Goal: Communication & Community: Answer question/provide support

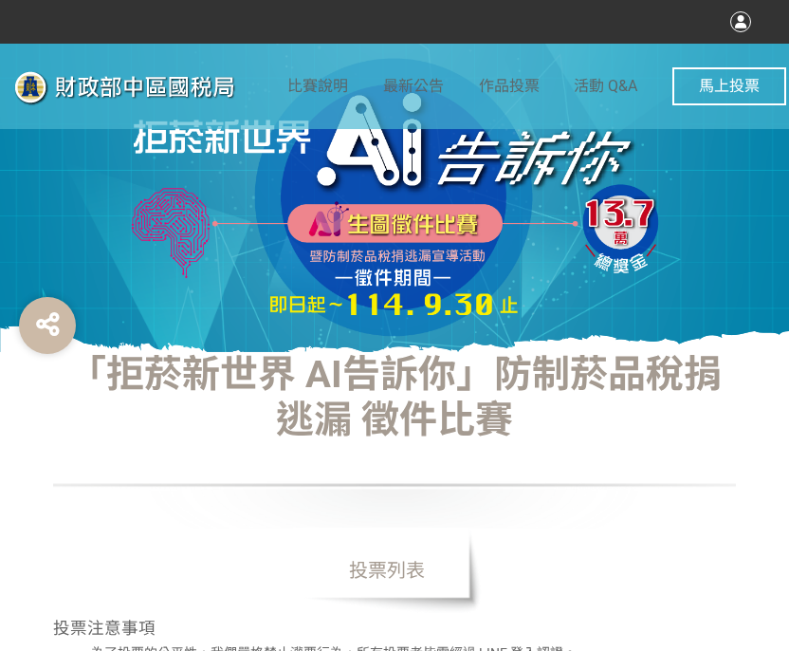
select select "vote"
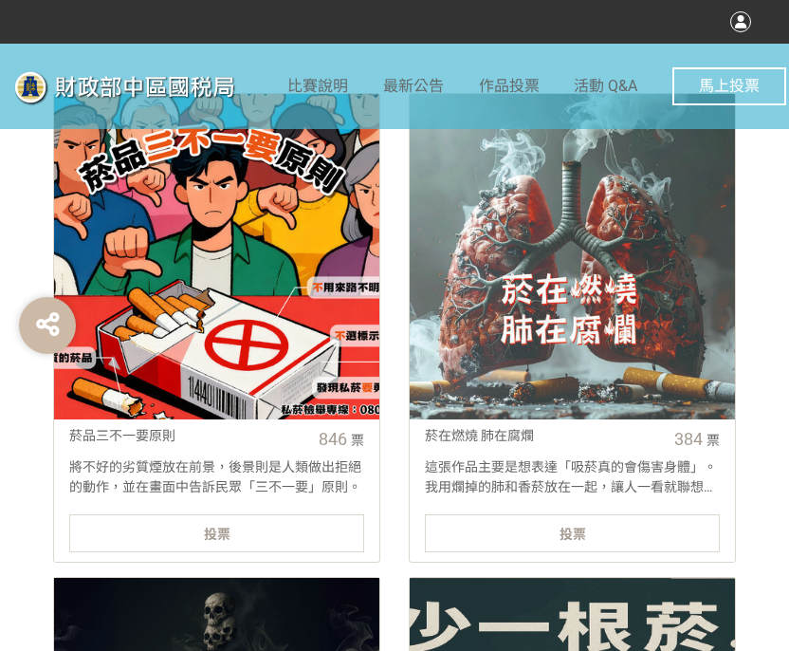
scroll to position [664, 0]
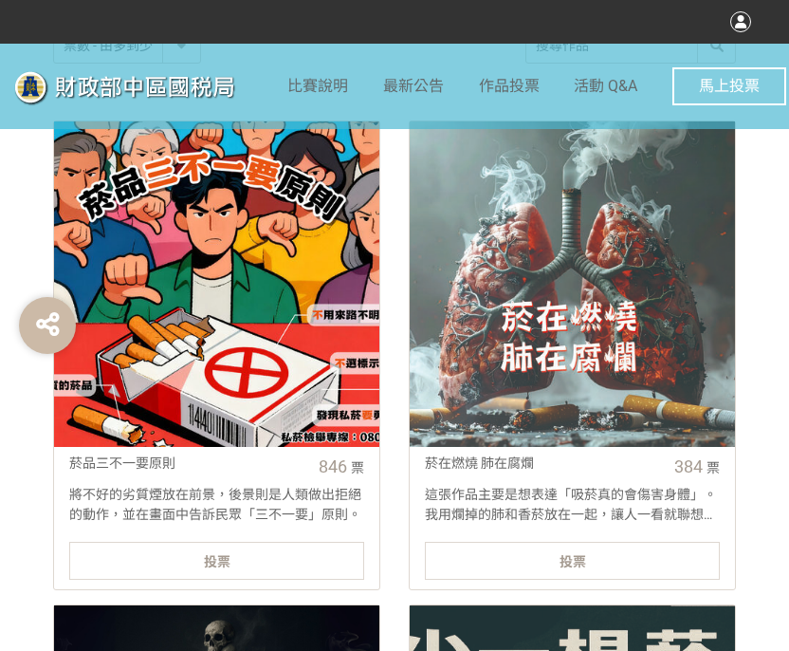
click at [269, 554] on div "投票" at bounding box center [216, 561] width 295 height 38
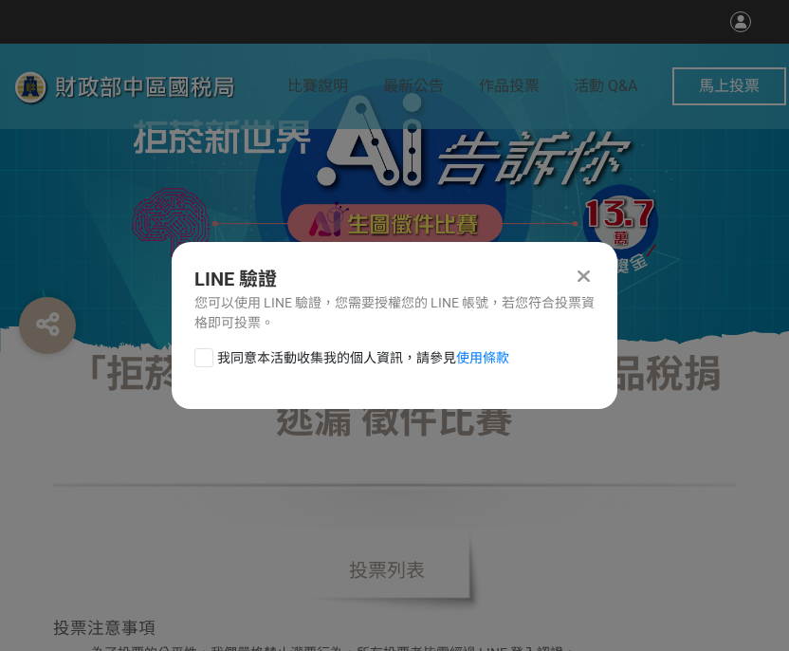
scroll to position [0, 0]
click at [208, 354] on div at bounding box center [203, 357] width 19 height 19
checkbox input "true"
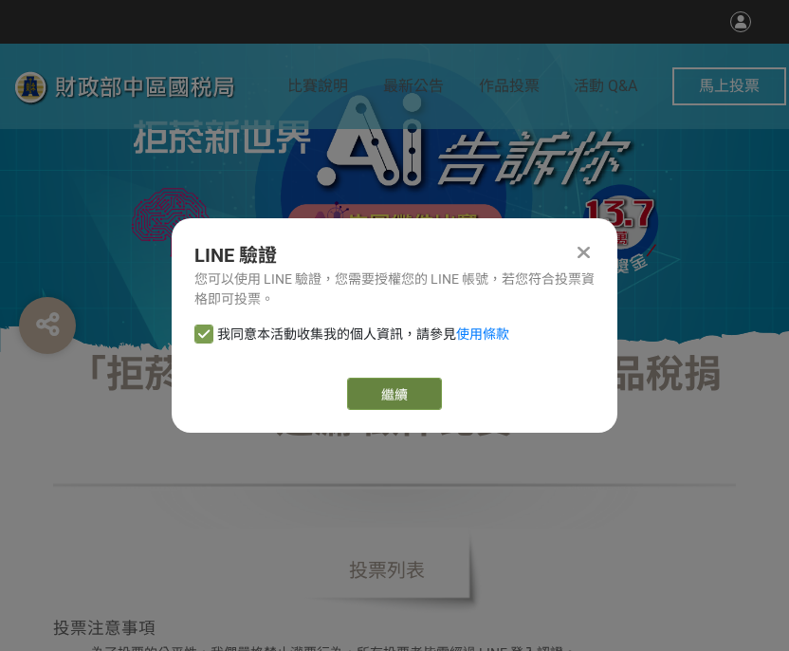
click at [364, 395] on link "繼續" at bounding box center [394, 393] width 95 height 32
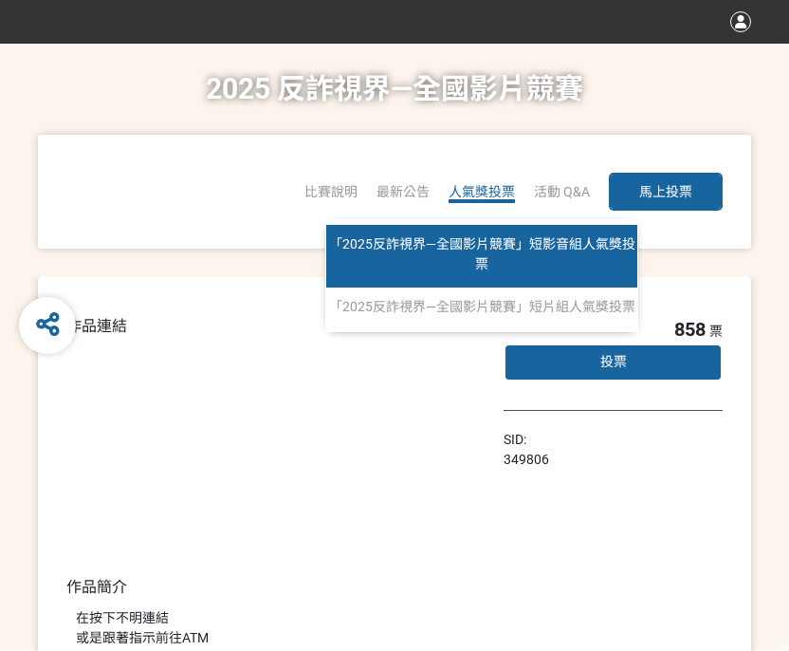
click at [468, 240] on span "「2025反詐視界—全國影片競賽」短影音組人氣獎投票" at bounding box center [482, 253] width 306 height 35
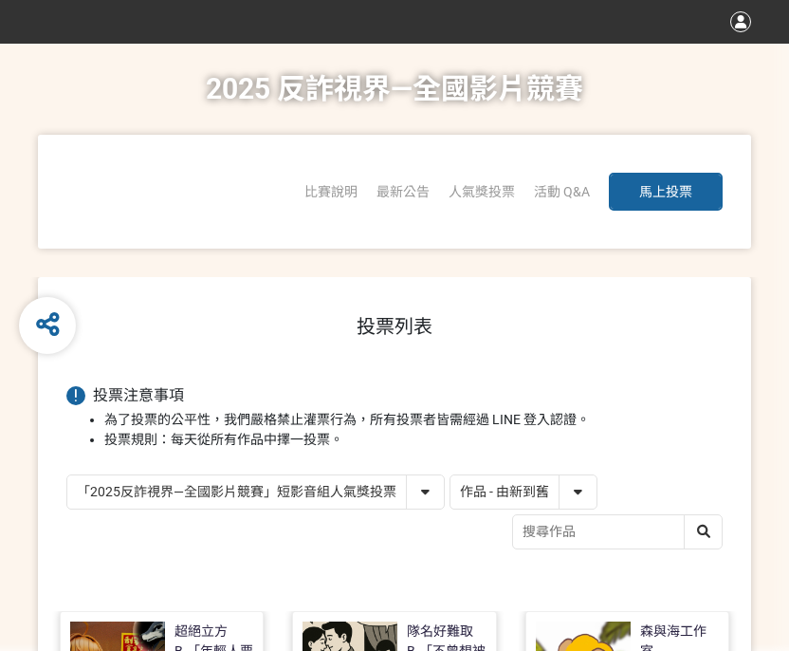
drag, startPoint x: 514, startPoint y: 477, endPoint x: 510, endPoint y: 488, distance: 12.0
click at [514, 477] on select "作品 - 由新到舊 作品 - 由舊到新 票數 - 由多到少 票數 - 由少到多" at bounding box center [524, 491] width 146 height 33
select select "vote"
click at [451, 475] on select "作品 - 由新到舊 作品 - 由舊到新 票數 - 由多到少 票數 - 由少到多" at bounding box center [524, 491] width 146 height 33
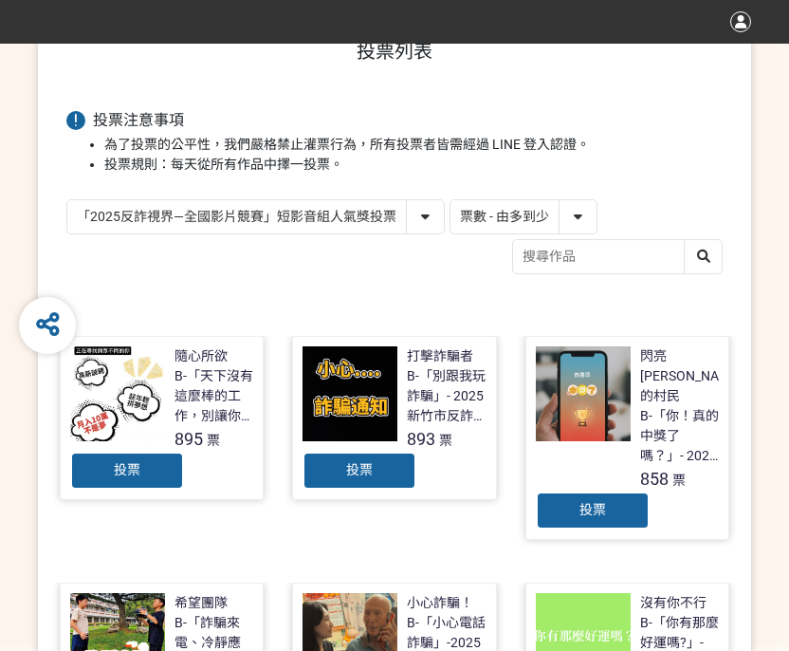
scroll to position [285, 0]
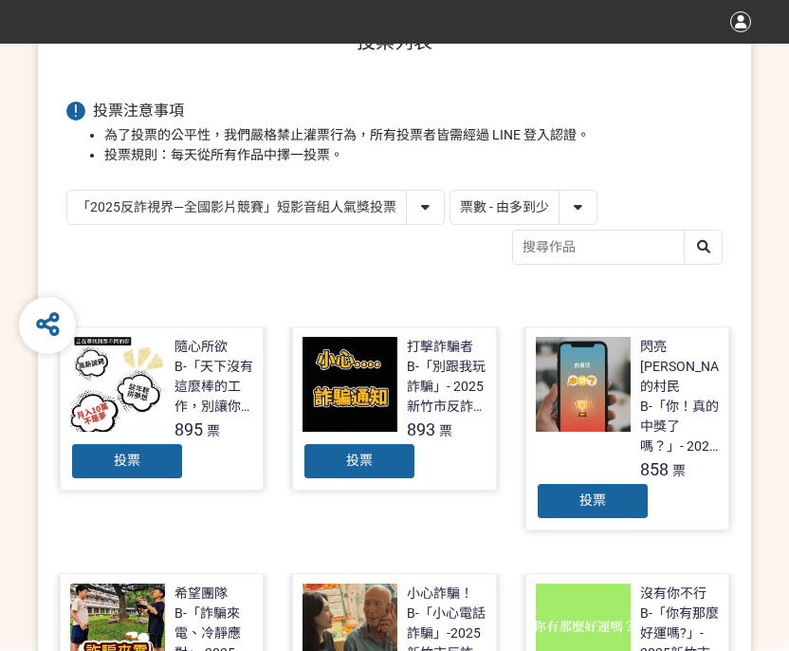
click at [138, 455] on span "投票" at bounding box center [127, 459] width 27 height 15
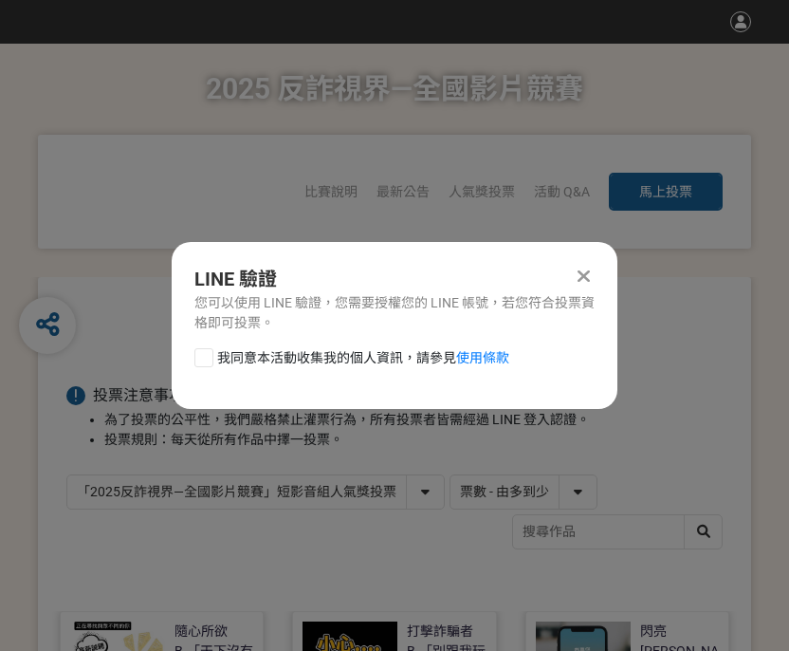
click at [213, 356] on label "我同意本活動收集我的個人資訊，請參見 使用條款" at bounding box center [351, 358] width 315 height 20
click at [208, 356] on input "我同意本活動收集我的個人資訊，請參見 使用條款" at bounding box center [201, 357] width 12 height 12
checkbox input "false"
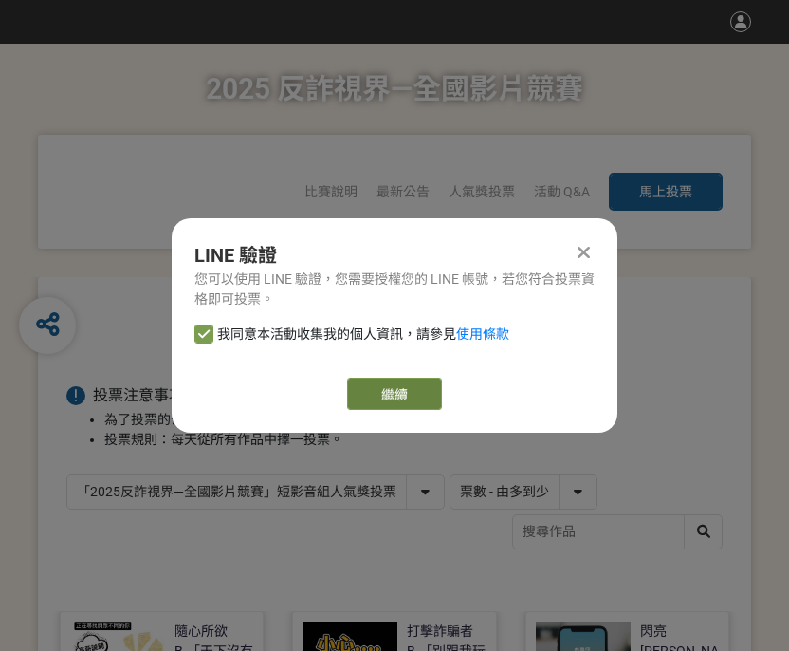
click at [426, 392] on link "繼續" at bounding box center [394, 393] width 95 height 32
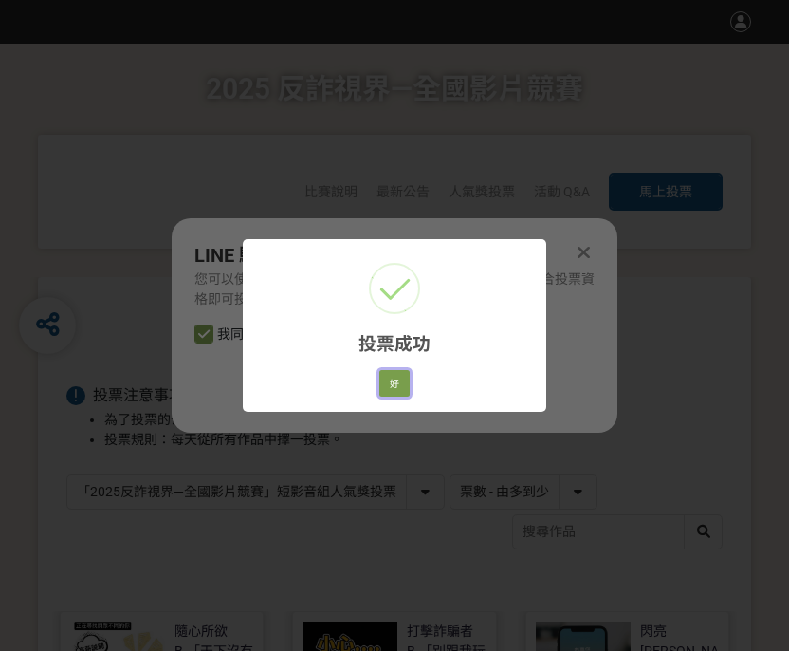
drag, startPoint x: 402, startPoint y: 379, endPoint x: 419, endPoint y: 379, distance: 17.1
click at [402, 379] on button "好" at bounding box center [394, 383] width 30 height 27
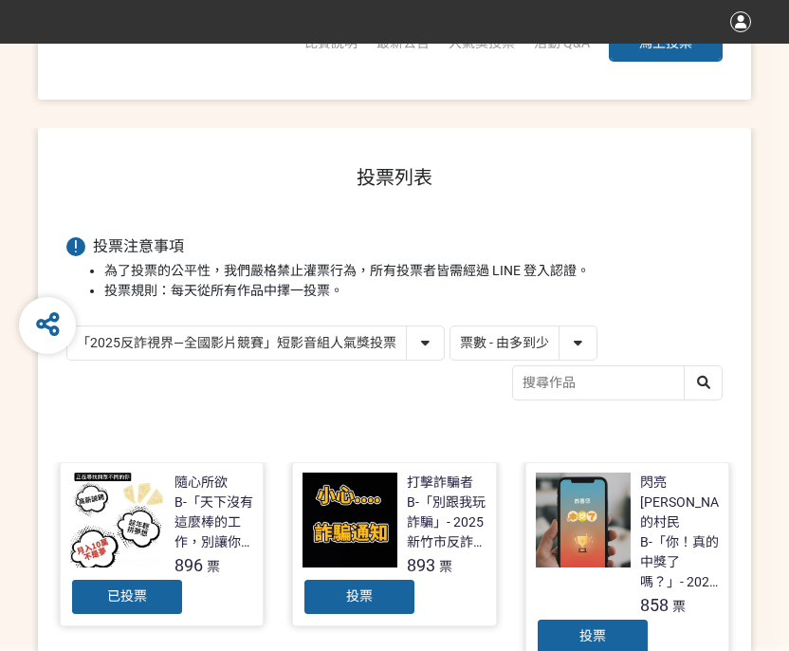
scroll to position [225, 0]
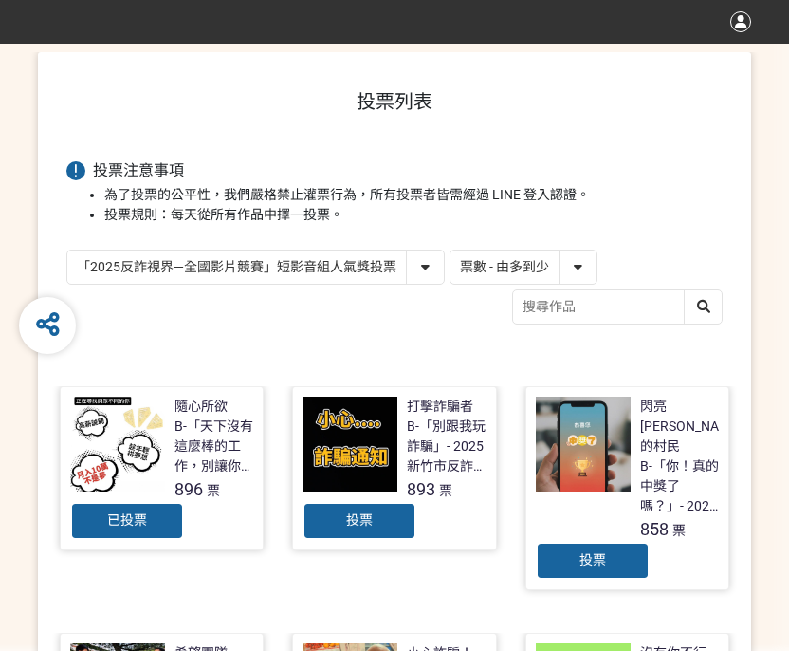
click at [425, 274] on select "「2025反詐視界—全國影片競賽」短影音組人氣獎投票 「2025反詐視界—全國影片競賽」短片組人氣獎投票" at bounding box center [255, 266] width 377 height 33
select select "13146"
click at [67, 250] on select "「2025反詐視界—全國影片競賽」短影音組人氣獎投票 「2025反詐視界—全國影片競賽」短片組人氣獎投票" at bounding box center [255, 266] width 377 height 33
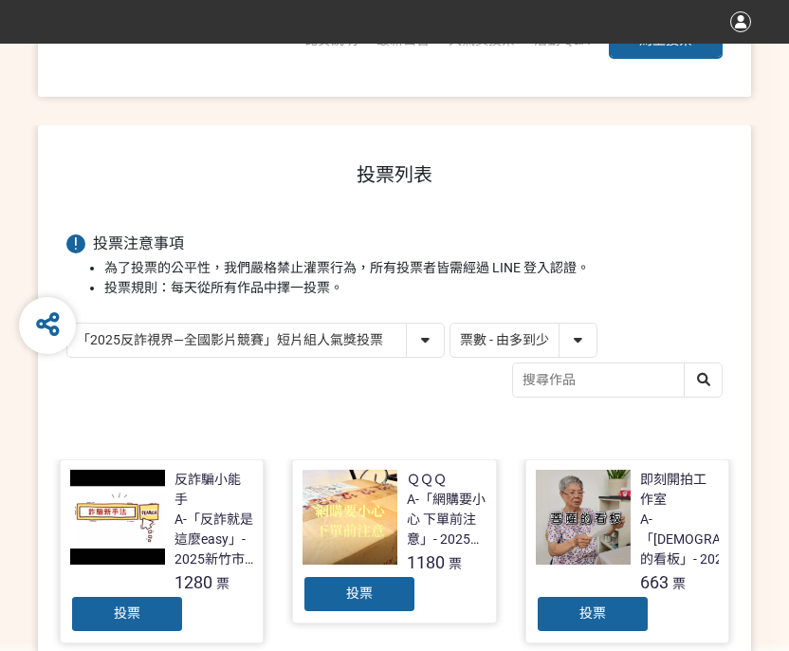
scroll to position [285, 0]
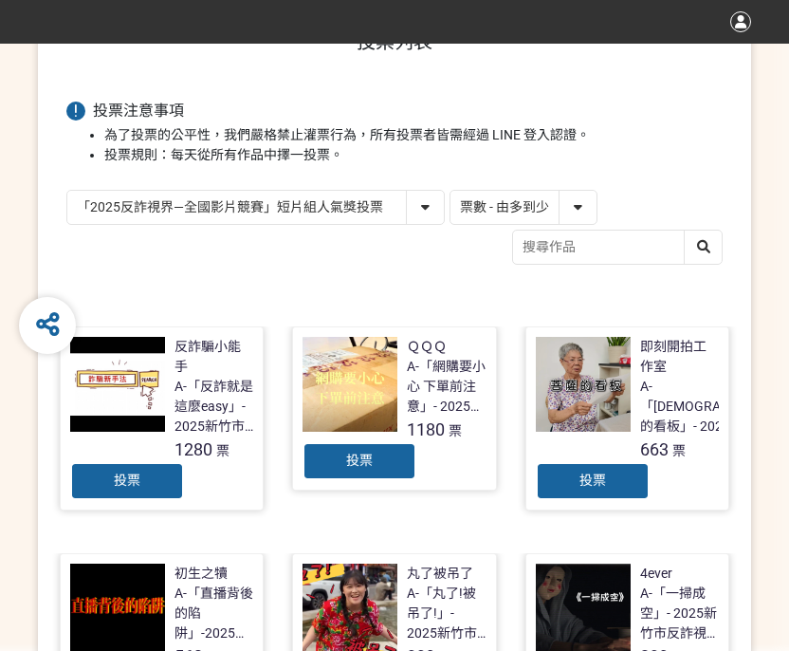
click at [163, 462] on div "投票" at bounding box center [127, 481] width 114 height 38
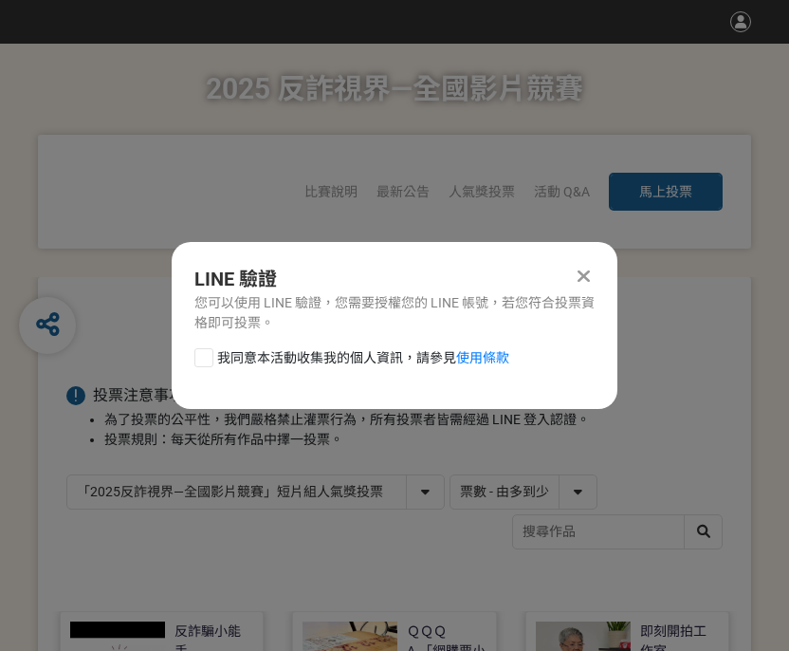
scroll to position [0, 0]
click at [199, 354] on div at bounding box center [203, 357] width 19 height 19
checkbox input "true"
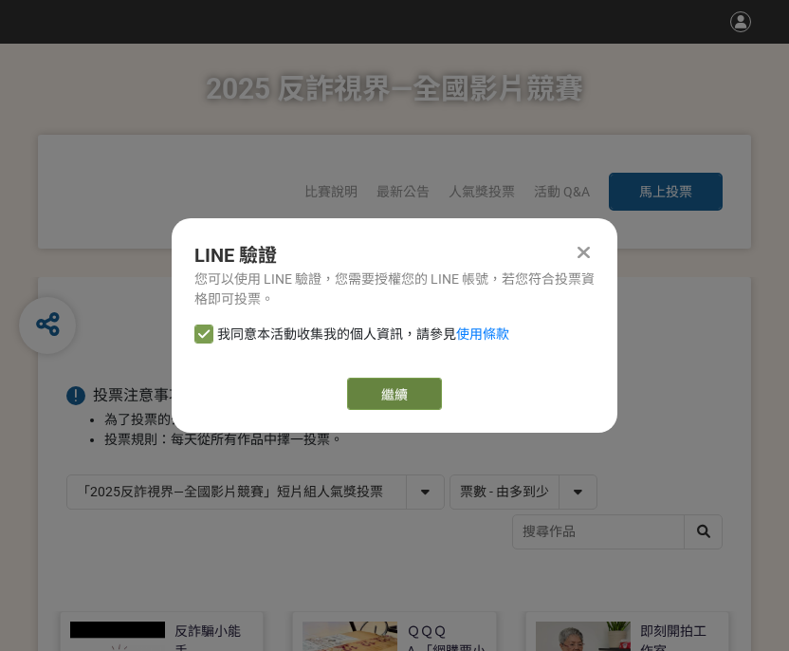
click at [404, 387] on link "繼續" at bounding box center [394, 393] width 95 height 32
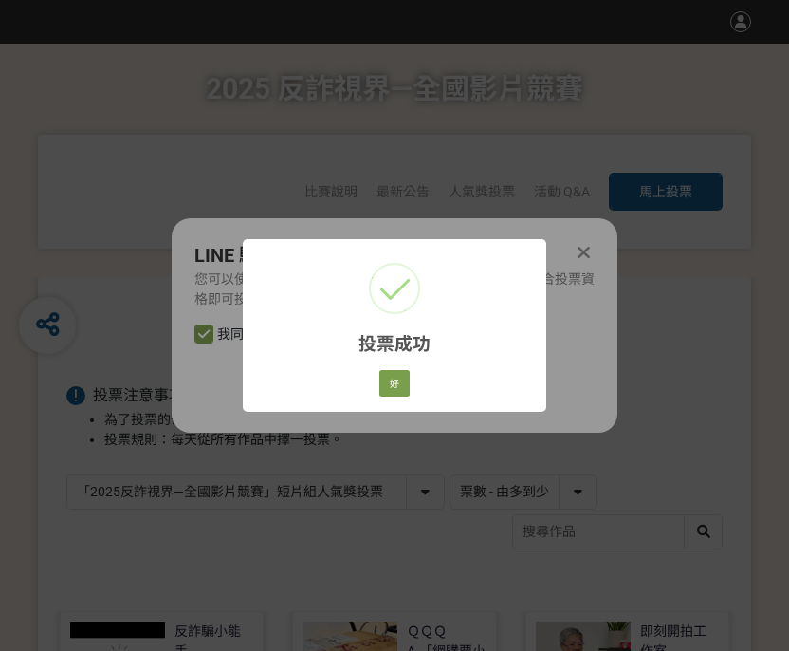
click at [412, 379] on div "好 Cancel" at bounding box center [395, 383] width 36 height 32
click at [399, 396] on div "好 Cancel" at bounding box center [395, 383] width 36 height 32
click at [385, 378] on button "好" at bounding box center [394, 383] width 30 height 27
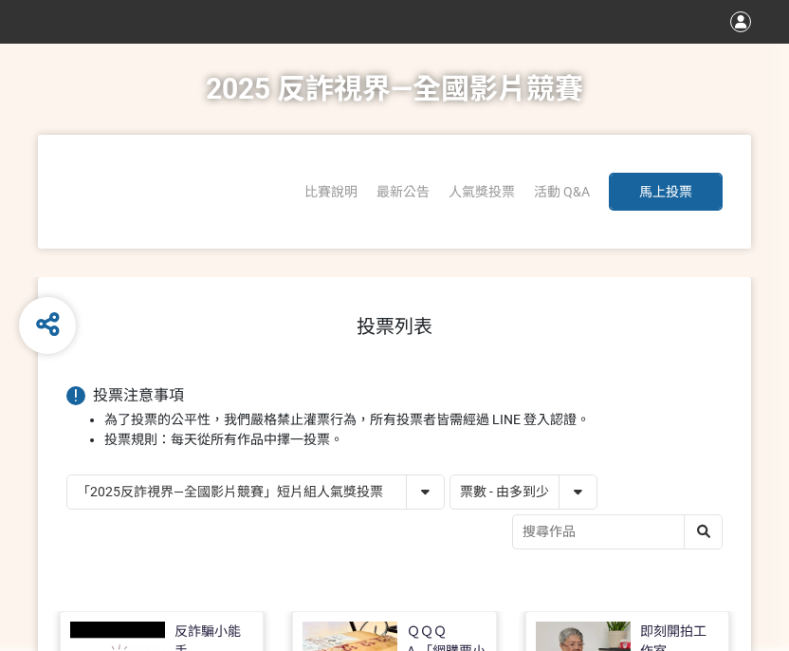
scroll to position [225, 0]
